Goal: Information Seeking & Learning: Learn about a topic

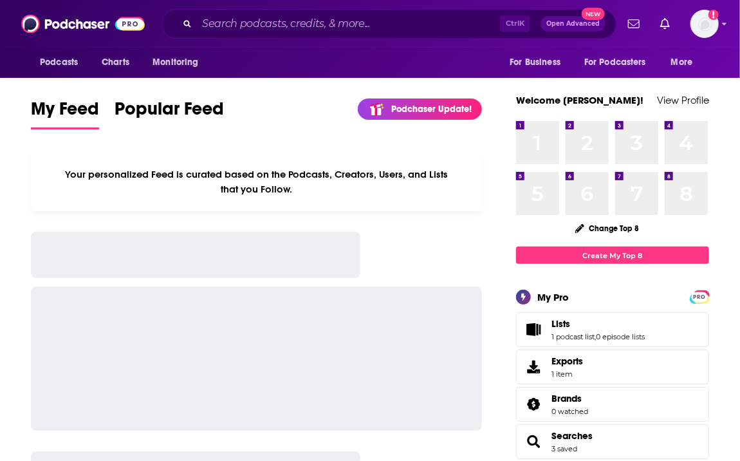
click at [250, 26] on input "Search podcasts, credits, & more..." at bounding box center [348, 24] width 303 height 21
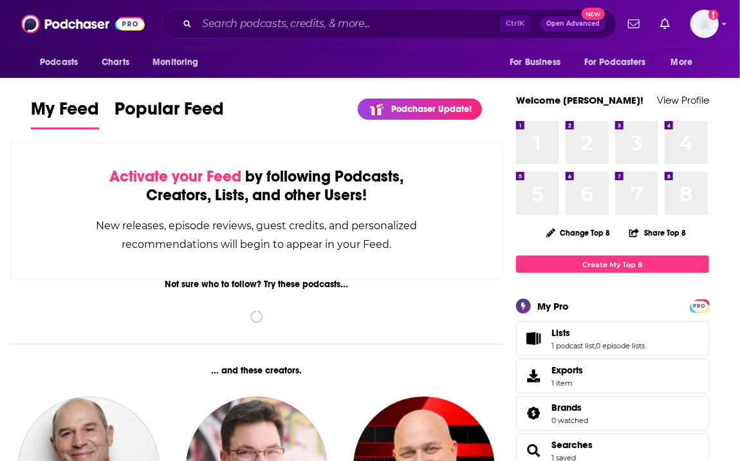
click at [248, 21] on input "Search podcasts, credits, & more..." at bounding box center [348, 24] width 303 height 21
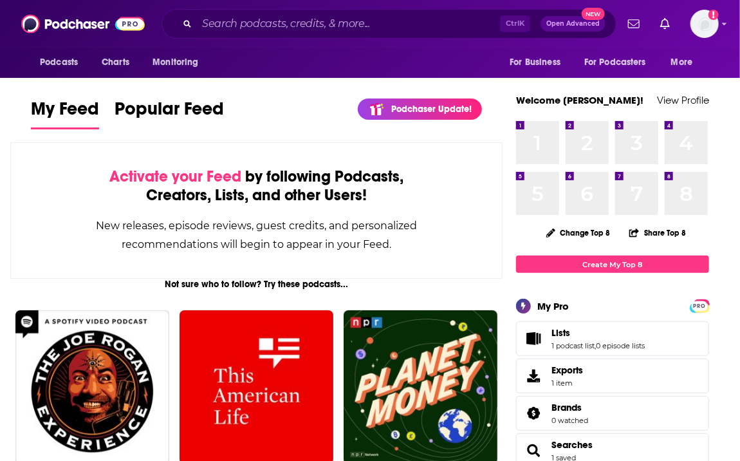
click at [235, 24] on input "Search podcasts, credits, & more..." at bounding box center [348, 24] width 303 height 21
click at [216, 26] on input "Search podcasts, credits, & more..." at bounding box center [348, 24] width 303 height 21
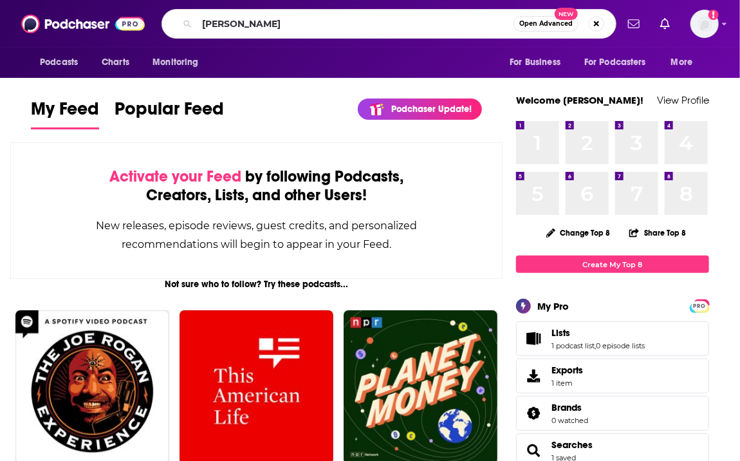
type input "[PERSON_NAME]"
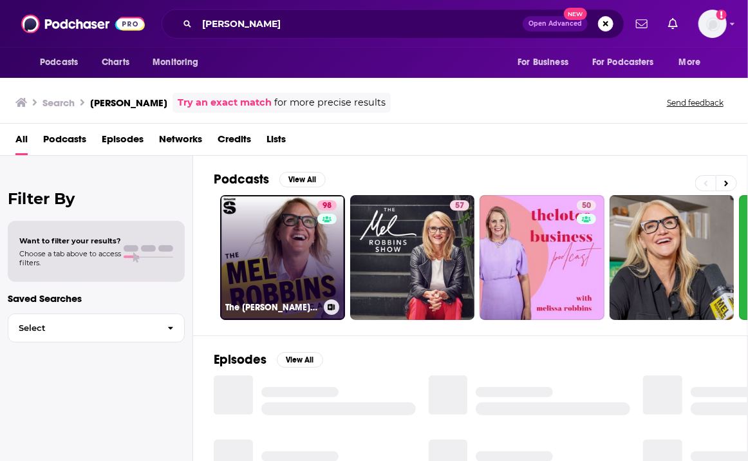
click at [273, 252] on link "98 The [PERSON_NAME] Podcast" at bounding box center [282, 257] width 125 height 125
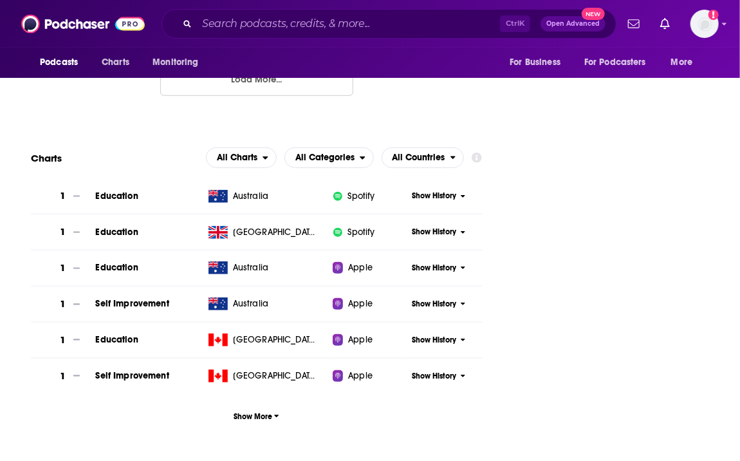
scroll to position [2059, 0]
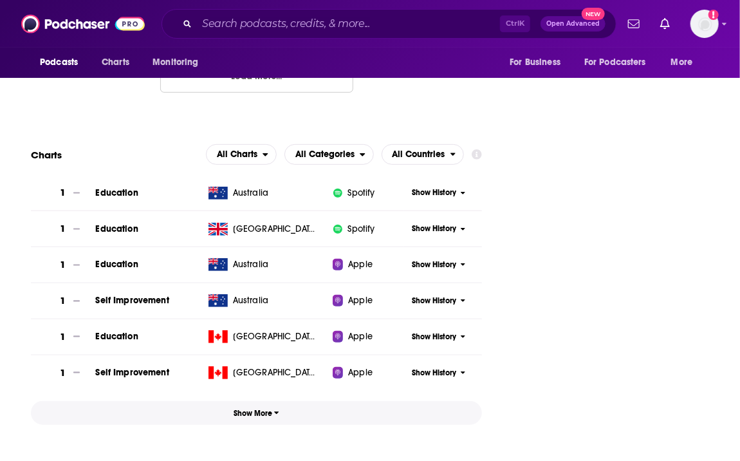
click at [273, 409] on span "Show More" at bounding box center [257, 413] width 46 height 9
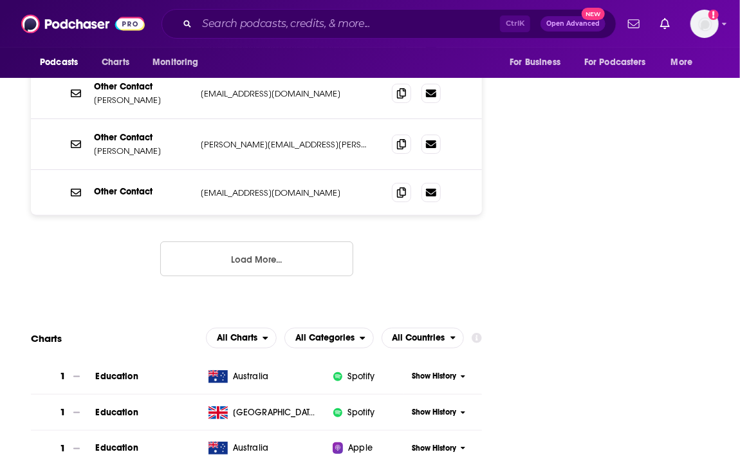
scroll to position [1956, 0]
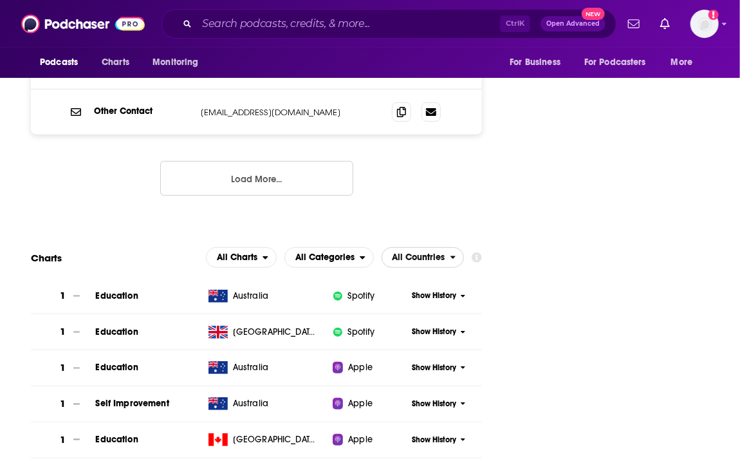
click at [412, 253] on span "All Countries" at bounding box center [418, 257] width 53 height 9
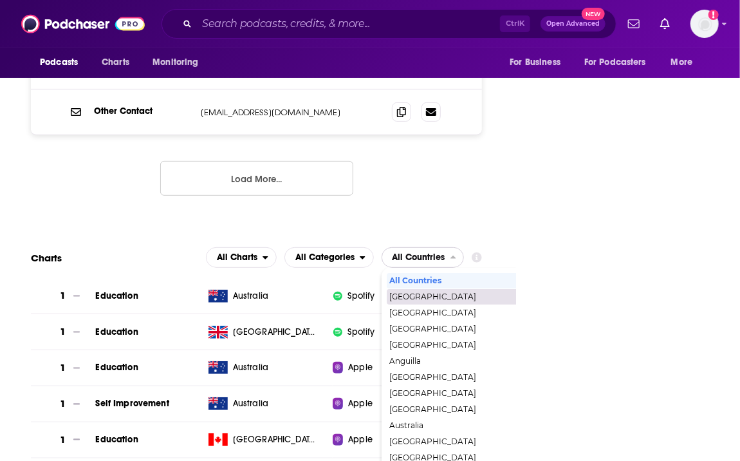
click at [414, 293] on span "[GEOGRAPHIC_DATA]" at bounding box center [478, 297] width 178 height 8
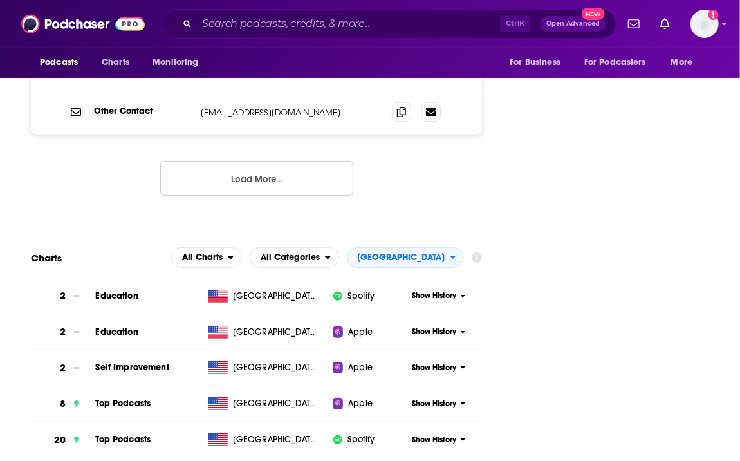
click at [453, 398] on span "Show History" at bounding box center [434, 403] width 44 height 11
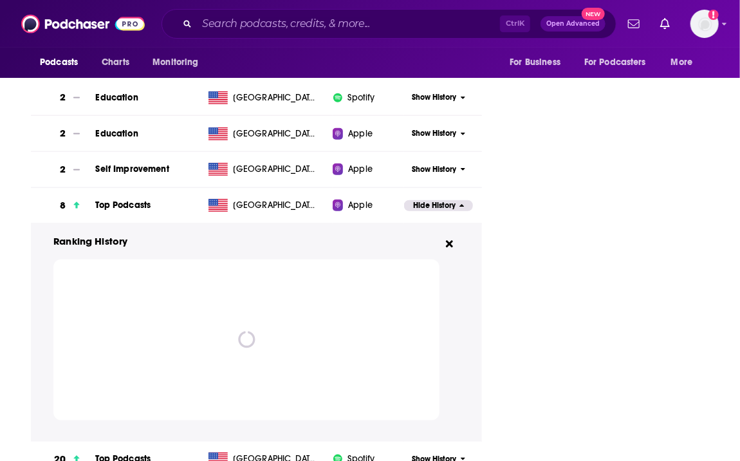
scroll to position [2162, 0]
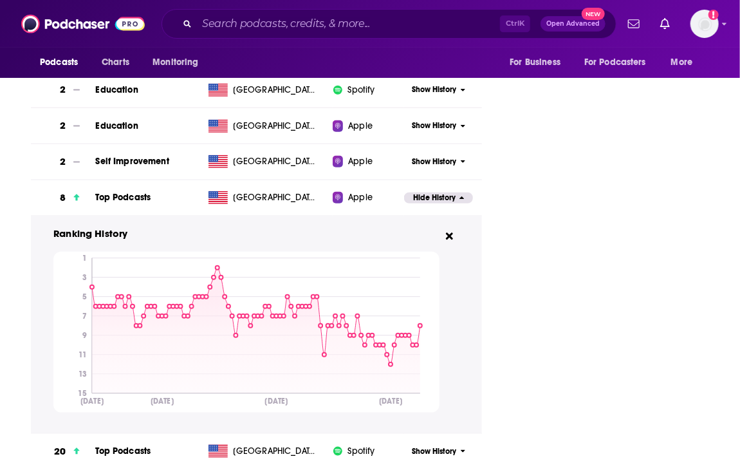
click at [448, 446] on span "Show History" at bounding box center [434, 451] width 44 height 11
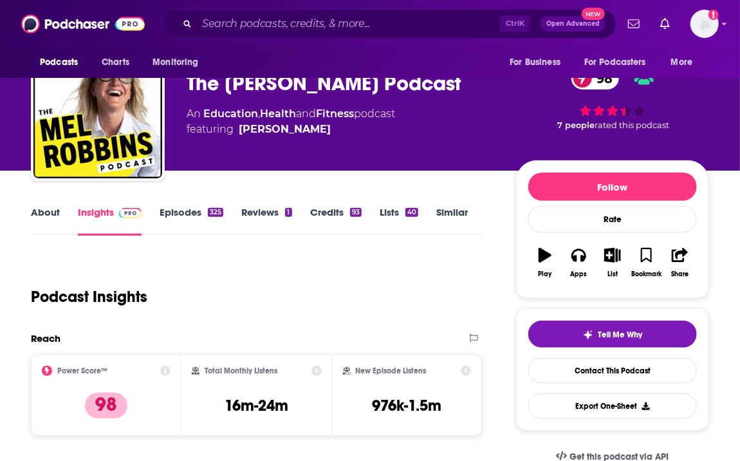
scroll to position [0, 0]
